Goal: Task Accomplishment & Management: Complete application form

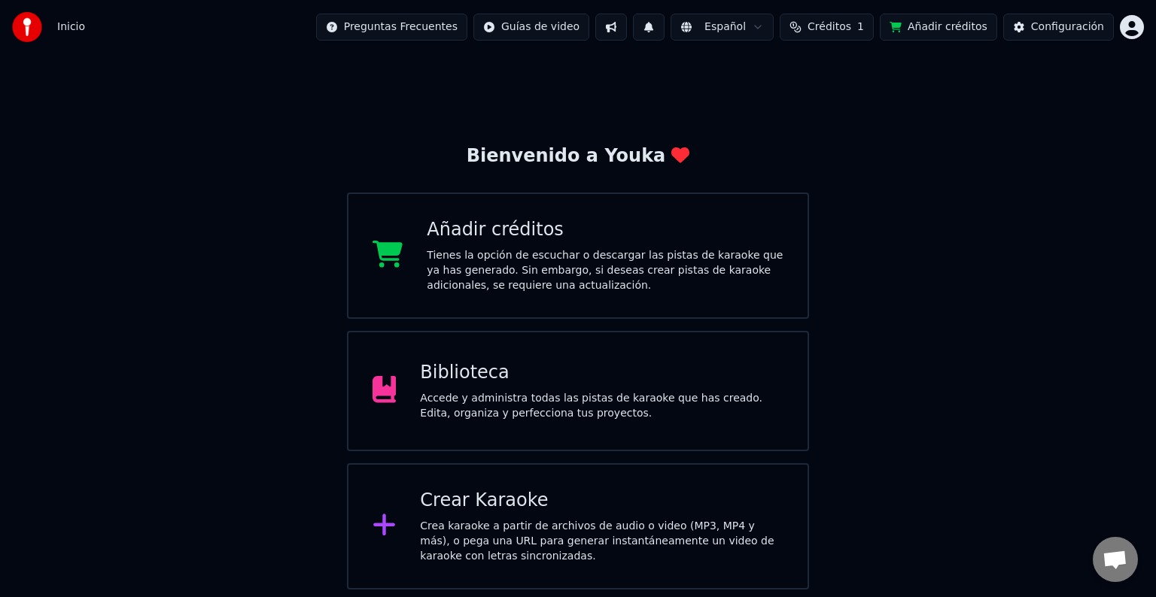
scroll to position [743, 0]
click at [1126, 27] on html "Inicio Preguntas Frecuentes Guías de video Español Créditos 1 Añadir créditos C…" at bounding box center [578, 295] width 1156 height 590
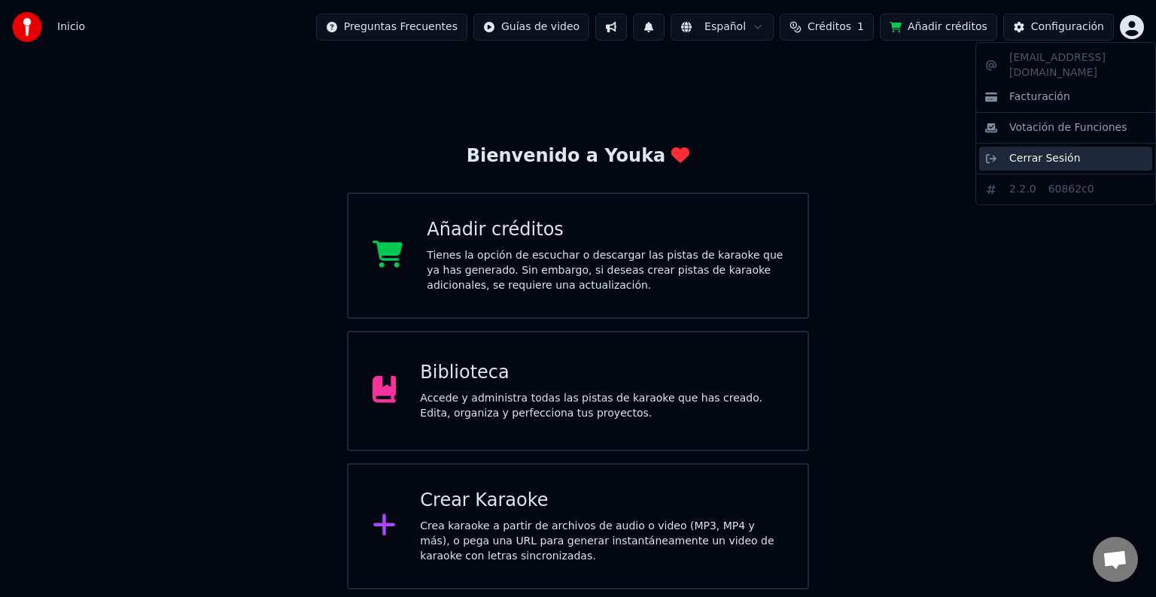
click at [1023, 151] on span "Cerrar Sesión" at bounding box center [1044, 158] width 71 height 15
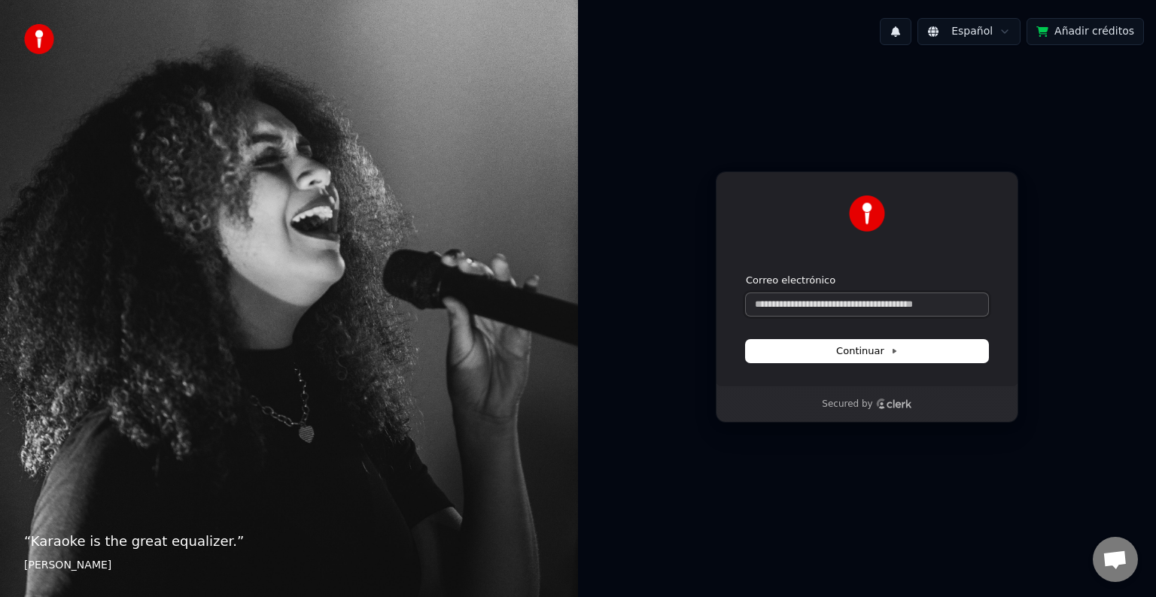
click at [795, 304] on input "Correo electrónico" at bounding box center [867, 304] width 242 height 23
click at [861, 354] on span "Continuar" at bounding box center [867, 352] width 62 height 14
type input "**********"
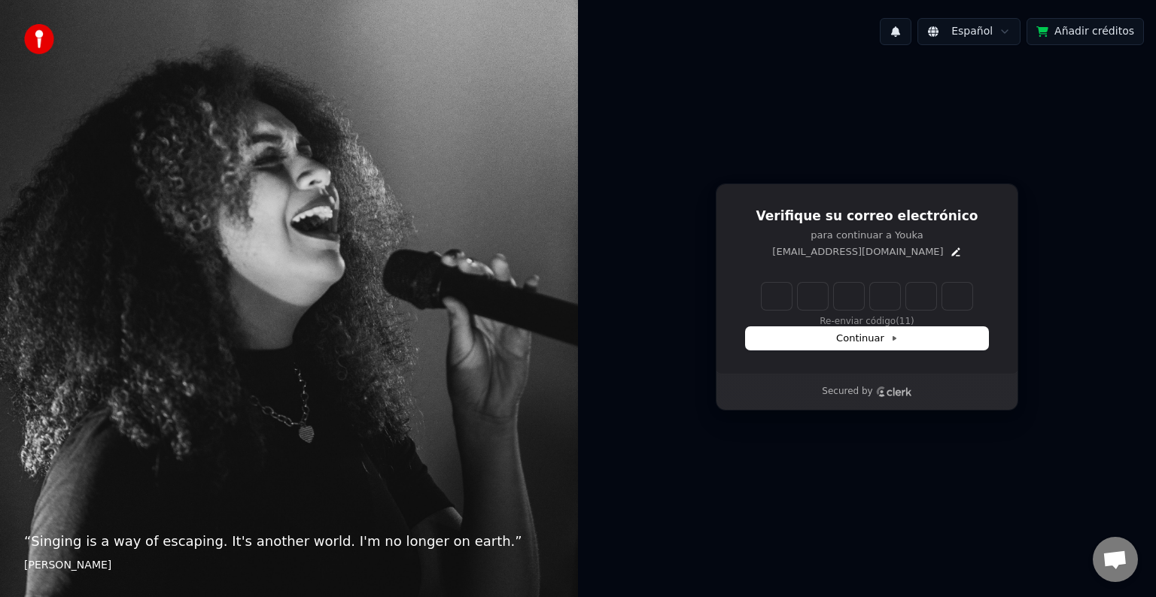
click at [786, 299] on input "Enter verification code" at bounding box center [866, 296] width 211 height 27
click at [859, 319] on button "Re-enviar código" at bounding box center [867, 322] width 76 height 12
click at [777, 302] on input "Enter verification code" at bounding box center [881, 296] width 241 height 27
click at [1081, 32] on button "Añadir créditos" at bounding box center [1084, 31] width 117 height 27
click at [36, 40] on img at bounding box center [39, 39] width 30 height 30
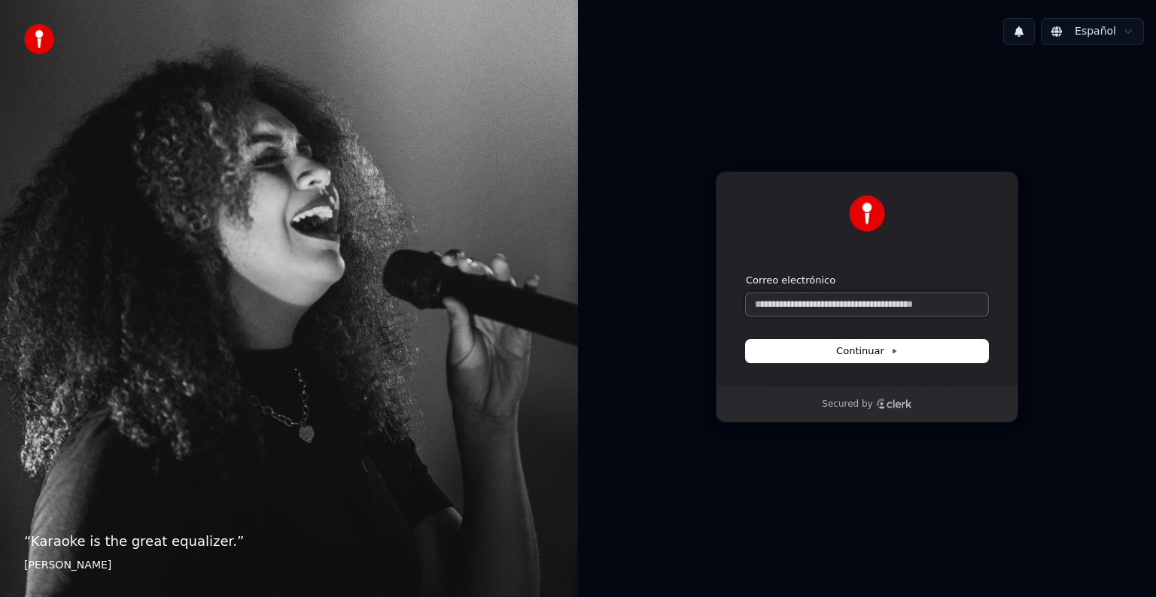
click at [792, 302] on input "Correo electrónico" at bounding box center [867, 304] width 242 height 23
type input "*"
click at [737, 182] on div "Continuar con Google o Correo electrónico Continuar" at bounding box center [867, 279] width 302 height 215
click at [769, 307] on input "Correo electrónico" at bounding box center [867, 304] width 242 height 23
type input "*"
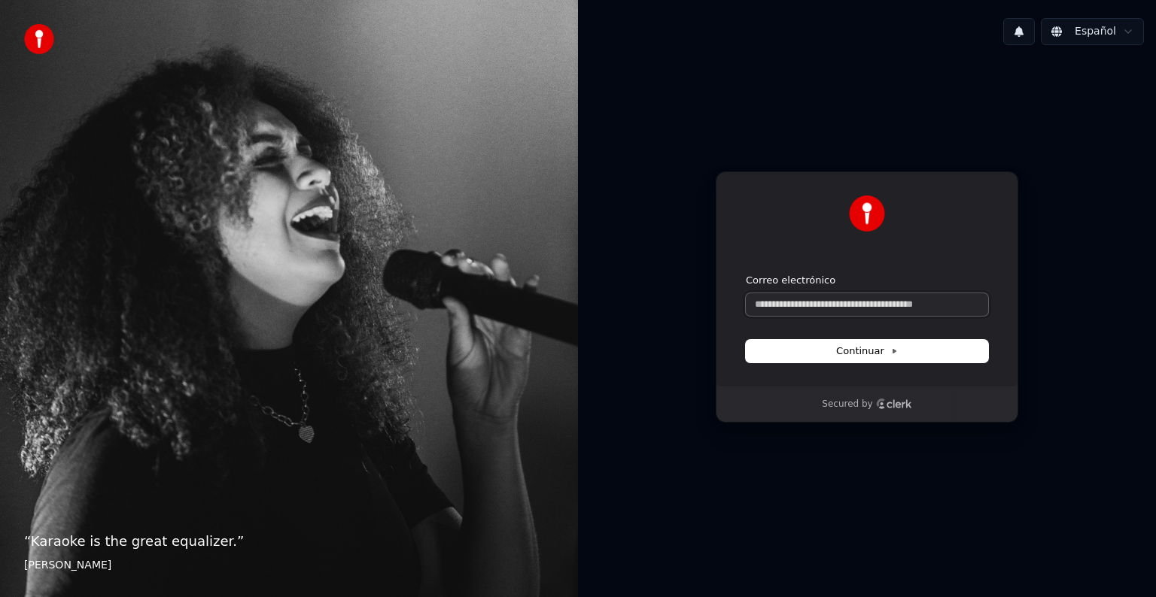
click at [816, 302] on input "Correo electrónico" at bounding box center [867, 304] width 242 height 23
click at [846, 351] on span "Continuar" at bounding box center [867, 352] width 62 height 14
type input "**********"
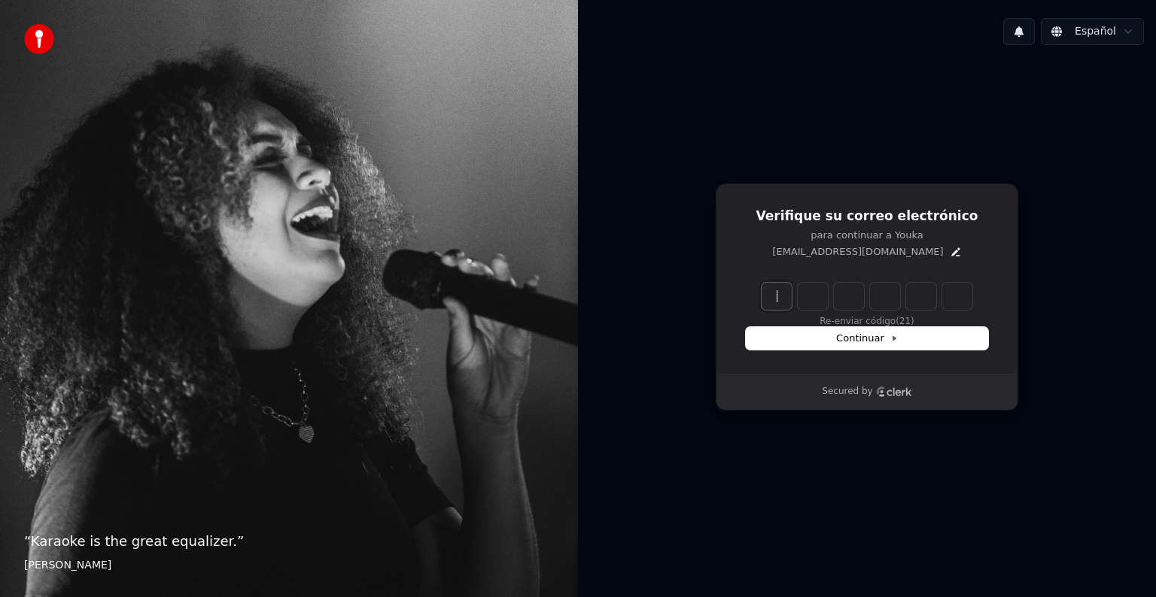
click at [786, 298] on input "Enter verification code" at bounding box center [881, 296] width 241 height 27
type input "******"
